Goal: Navigation & Orientation: Find specific page/section

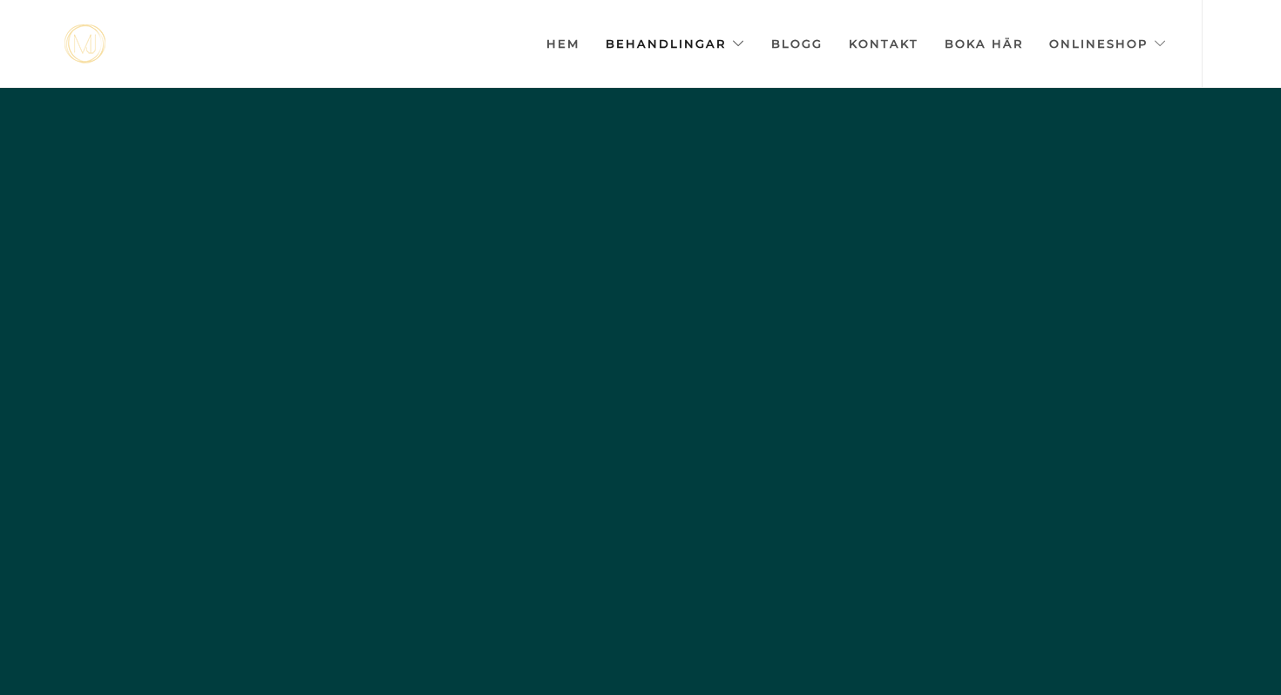
click at [708, 43] on link "Behandlingar" at bounding box center [675, 43] width 139 height 87
click at [695, 44] on link "Behandlingar" at bounding box center [675, 43] width 139 height 87
click at [661, 45] on link "Behandlingar" at bounding box center [675, 43] width 139 height 87
click at [573, 48] on link "Hem" at bounding box center [562, 43] width 33 height 87
click at [661, 47] on link "Behandlingar" at bounding box center [675, 43] width 139 height 87
